Goal: Find contact information: Find contact information

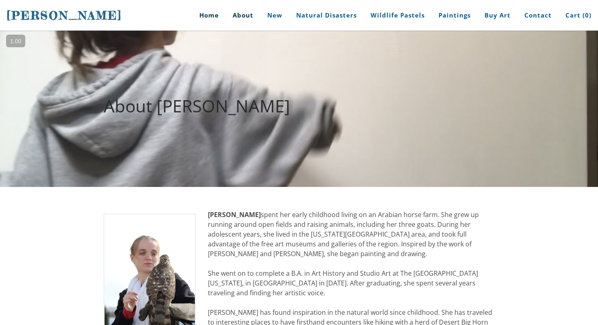
click at [216, 16] on link "Home" at bounding box center [206, 15] width 38 height 31
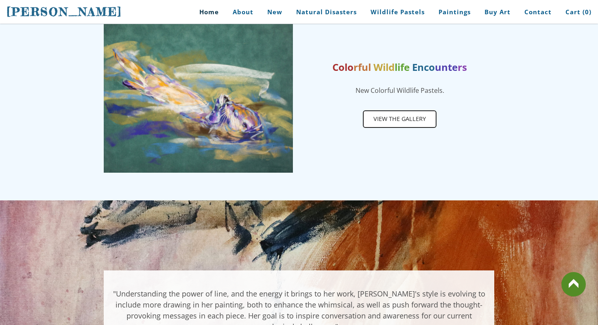
scroll to position [409, 0]
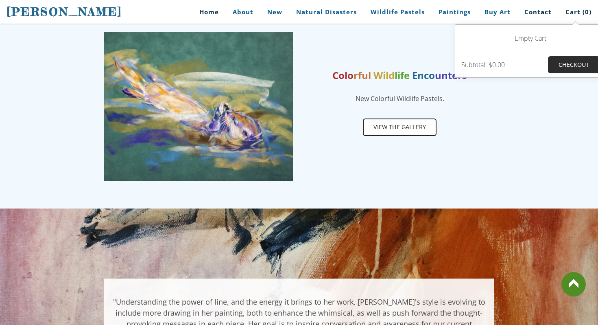
click at [543, 11] on link "Contact" at bounding box center [538, 12] width 39 height 18
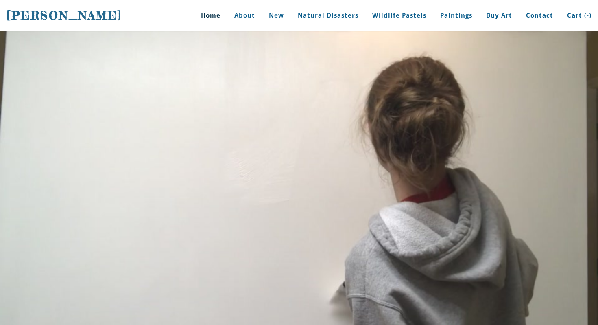
scroll to position [409, 0]
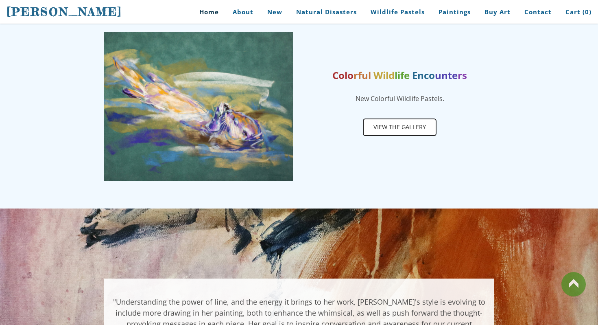
scroll to position [440, 0]
